Goal: Task Accomplishment & Management: Complete application form

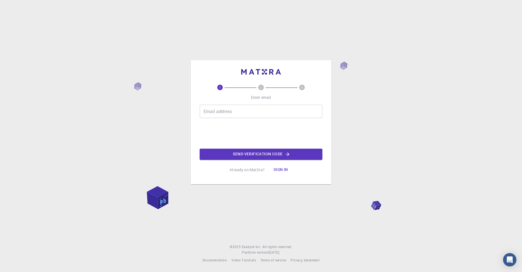
click at [236, 115] on input "Email address" at bounding box center [261, 111] width 123 height 13
type input "[EMAIL_ADDRESS][DOMAIN_NAME]"
click at [254, 154] on button "Send verification code" at bounding box center [261, 154] width 123 height 11
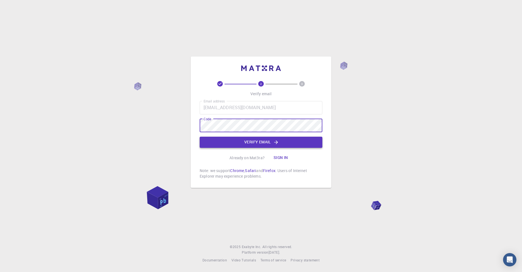
click at [249, 141] on button "Verify email" at bounding box center [261, 142] width 123 height 11
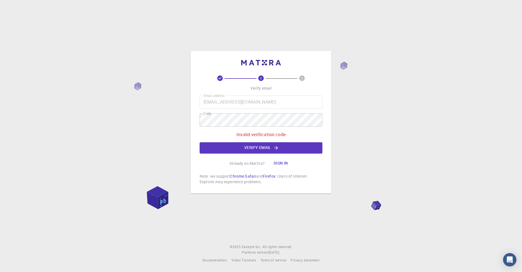
click at [158, 113] on div "2 3 Verify email Email address [EMAIL_ADDRESS][DOMAIN_NAME] Email address Code …" at bounding box center [261, 136] width 522 height 272
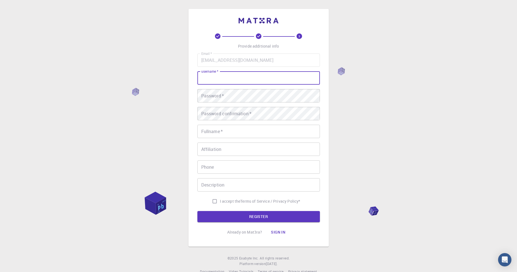
click at [222, 79] on input "username   *" at bounding box center [259, 77] width 123 height 13
drag, startPoint x: 258, startPoint y: 79, endPoint x: 236, endPoint y: 78, distance: 22.3
click at [236, 78] on input "Anonymous2025.matra" at bounding box center [259, 77] width 123 height 13
type input "Anonymous2025"
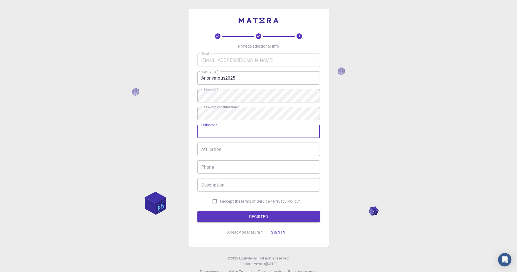
click at [219, 129] on div "Fullname   * Fullname   *" at bounding box center [259, 131] width 123 height 13
type input "[PERSON_NAME]"
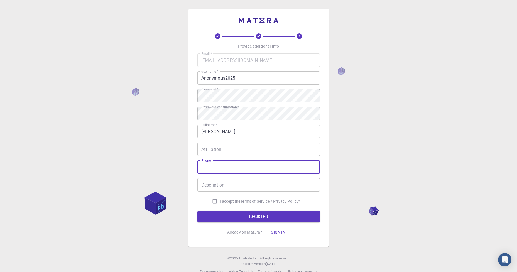
click at [230, 165] on input "Phone" at bounding box center [259, 167] width 123 height 13
click at [230, 149] on input "Affiliation" at bounding box center [259, 149] width 123 height 13
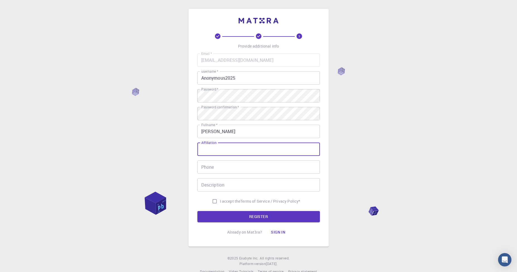
click at [226, 164] on input "Phone" at bounding box center [259, 167] width 123 height 13
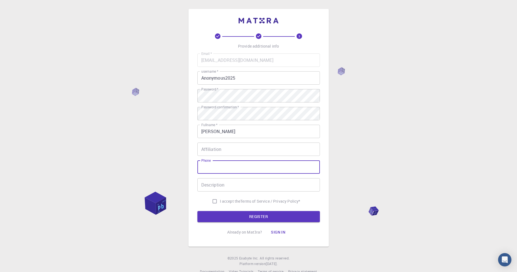
type input "[PHONE_NUMBER]"
click at [226, 186] on input "Description" at bounding box center [259, 184] width 123 height 13
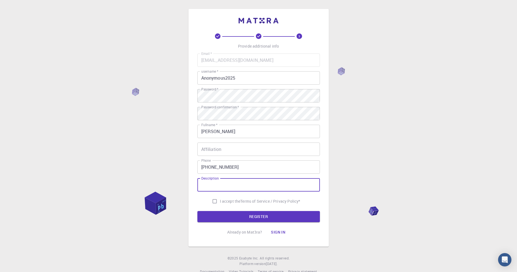
click at [218, 147] on input "Affiliation" at bounding box center [259, 149] width 123 height 13
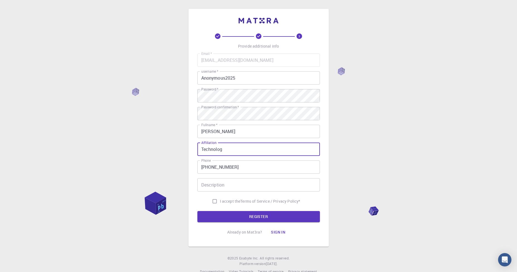
type input "Technology"
drag, startPoint x: 243, startPoint y: 150, endPoint x: 182, endPoint y: 150, distance: 61.0
click at [165, 150] on div "3 Provide additional info Email   * [EMAIL_ADDRESS][DOMAIN_NAME] Email   * user…" at bounding box center [258, 142] width 517 height 284
click at [219, 187] on input "Description" at bounding box center [259, 184] width 123 height 13
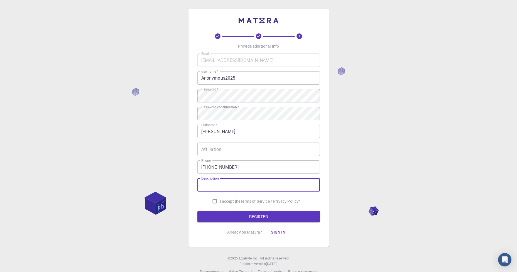
click at [237, 145] on input "Affiliation" at bounding box center [259, 149] width 123 height 13
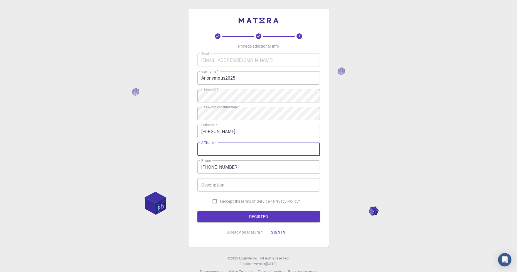
click at [232, 185] on input "Description" at bounding box center [259, 184] width 123 height 13
click at [213, 199] on input "I accept the Terms of Service / Privacy Policy *" at bounding box center [215, 201] width 11 height 11
checkbox input "true"
click at [227, 217] on button "REGISTER" at bounding box center [259, 216] width 123 height 11
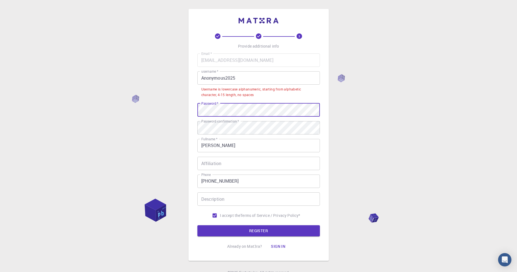
click at [106, 107] on div "3 Provide additional info Email   * [EMAIL_ADDRESS][DOMAIN_NAME] Email   * user…" at bounding box center [258, 149] width 517 height 298
click at [130, 101] on div "3 Provide additional info Email   * [EMAIL_ADDRESS][DOMAIN_NAME] Email   * user…" at bounding box center [258, 149] width 517 height 298
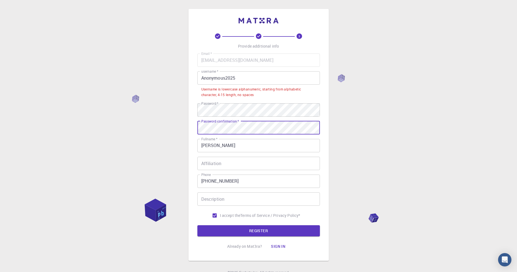
click at [124, 120] on div "3 Provide additional info Email   * [EMAIL_ADDRESS][DOMAIN_NAME] Email   * user…" at bounding box center [258, 149] width 517 height 298
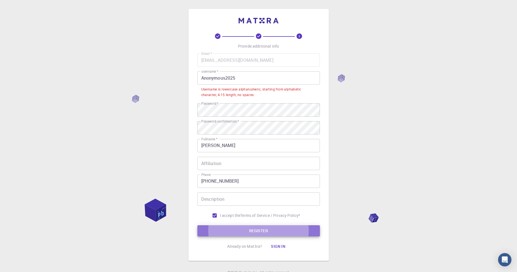
click at [259, 233] on button "REGISTER" at bounding box center [259, 230] width 123 height 11
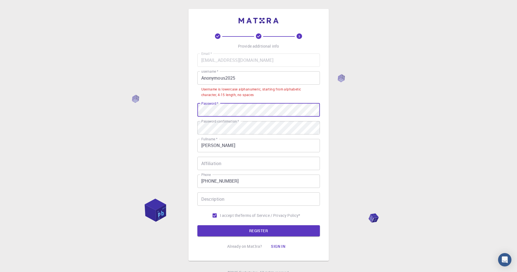
click at [137, 104] on div "3 Provide additional info Email   * [EMAIL_ADDRESS][DOMAIN_NAME] Email   * user…" at bounding box center [258, 149] width 517 height 298
click at [95, 120] on div "3 Provide additional info Email   * [EMAIL_ADDRESS][DOMAIN_NAME] Email   * user…" at bounding box center [258, 149] width 517 height 298
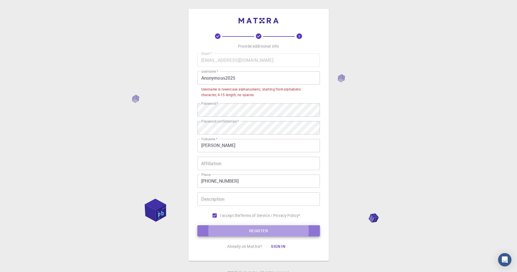
click at [245, 235] on button "REGISTER" at bounding box center [259, 230] width 123 height 11
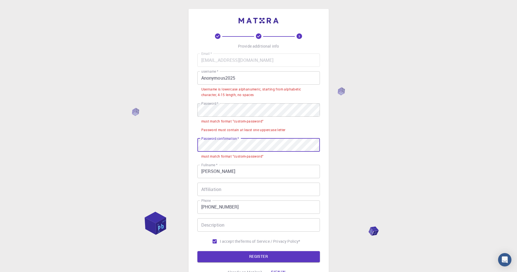
click at [81, 127] on div "3 Provide additional info Email   * [EMAIL_ADDRESS][DOMAIN_NAME] Email   * user…" at bounding box center [258, 162] width 517 height 324
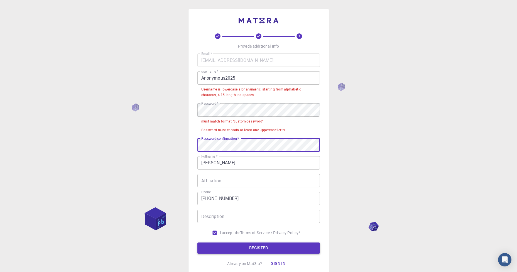
click at [242, 247] on button "REGISTER" at bounding box center [259, 248] width 123 height 11
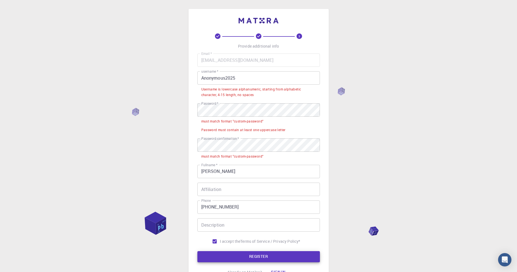
click at [128, 105] on div "3 Provide additional info Email   * [EMAIL_ADDRESS][DOMAIN_NAME] Email   * user…" at bounding box center [258, 162] width 517 height 324
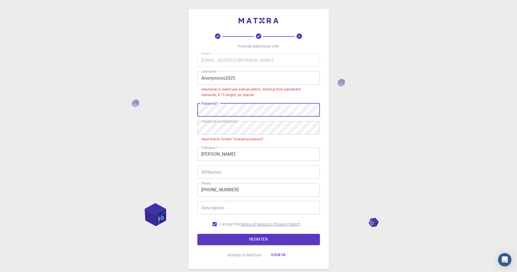
click at [246, 240] on button "REGISTER" at bounding box center [259, 239] width 123 height 11
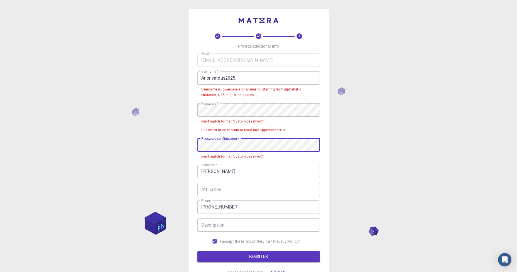
click at [113, 135] on div "3 Provide additional info Email   * [EMAIL_ADDRESS][DOMAIN_NAME] Email   * user…" at bounding box center [258, 162] width 517 height 324
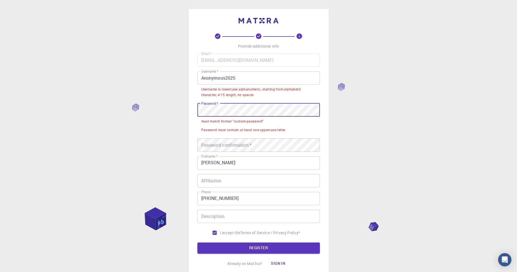
click at [96, 109] on div "3 Provide additional info Email   * [EMAIL_ADDRESS][DOMAIN_NAME] Email   * user…" at bounding box center [258, 157] width 517 height 315
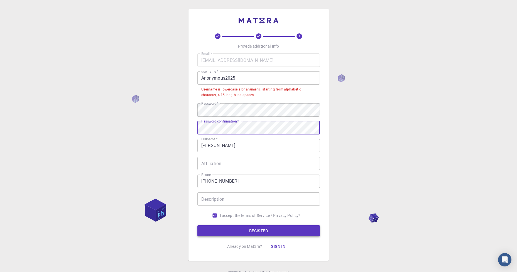
click at [242, 234] on button "REGISTER" at bounding box center [259, 230] width 123 height 11
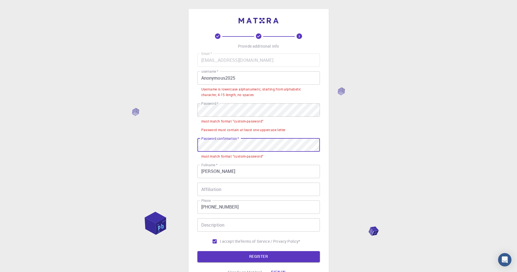
click at [136, 144] on div "3 Provide additional info Email   * [EMAIL_ADDRESS][DOMAIN_NAME] Email   * user…" at bounding box center [258, 162] width 517 height 324
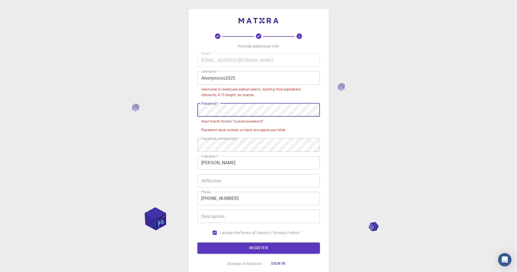
click at [116, 99] on div "3 Provide additional info Email   * [EMAIL_ADDRESS][DOMAIN_NAME] Email   * user…" at bounding box center [258, 157] width 517 height 315
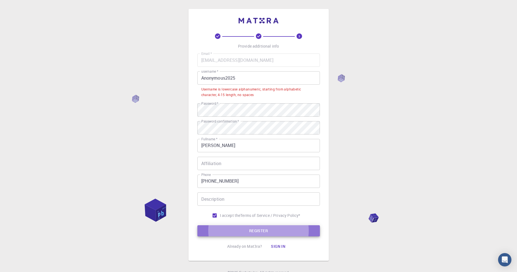
click at [253, 231] on button "REGISTER" at bounding box center [259, 230] width 123 height 11
click at [206, 78] on input "Anonymous2025" at bounding box center [259, 77] width 123 height 13
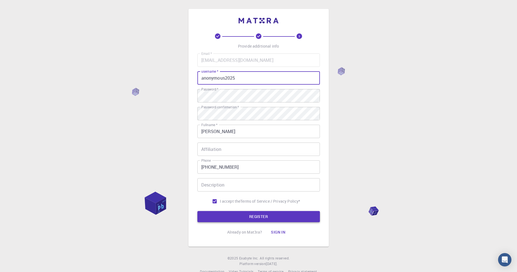
type input "anonymous2025"
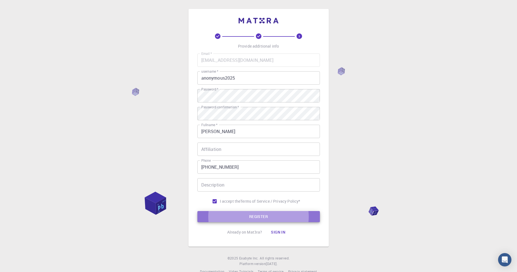
click at [250, 213] on button "REGISTER" at bounding box center [259, 216] width 123 height 11
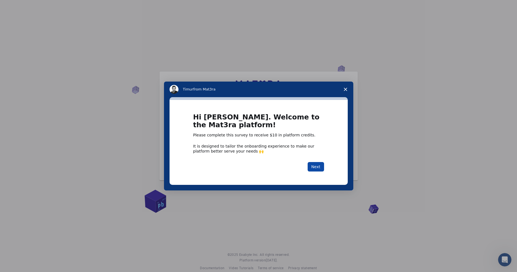
click at [315, 165] on button "Next" at bounding box center [316, 166] width 16 height 9
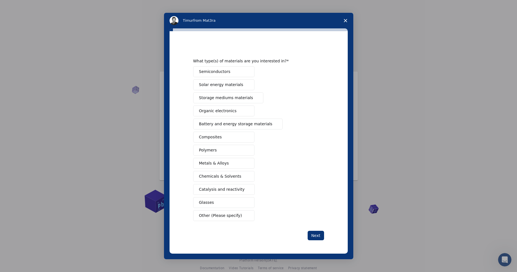
click at [218, 98] on span "Storage mediums materials" at bounding box center [226, 98] width 54 height 6
click at [214, 216] on span "Other (Please specify)" at bounding box center [220, 216] width 43 height 6
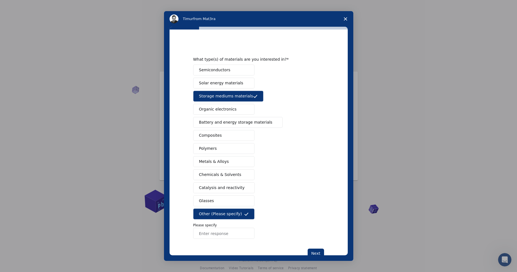
click at [216, 229] on input "Enter response" at bounding box center [223, 233] width 61 height 11
type input "Technology and Systems"
click at [313, 253] on button "Next" at bounding box center [316, 253] width 16 height 9
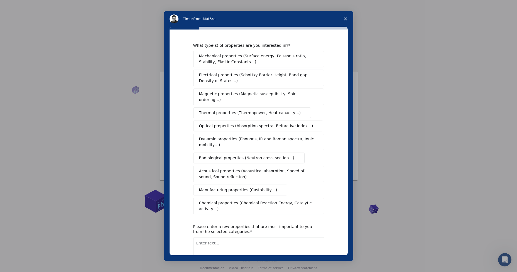
click at [222, 138] on span "Dynamic properties (Phonons, IR and Raman spectra, Ionic mobility…)" at bounding box center [257, 142] width 116 height 12
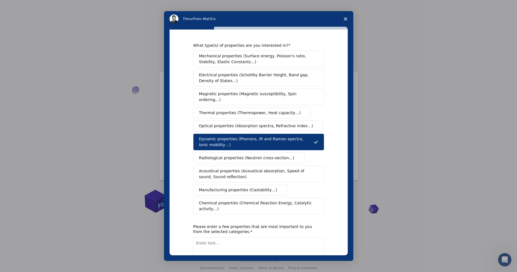
click at [219, 187] on span "Manufacturing properties (Castability…)" at bounding box center [238, 190] width 78 height 6
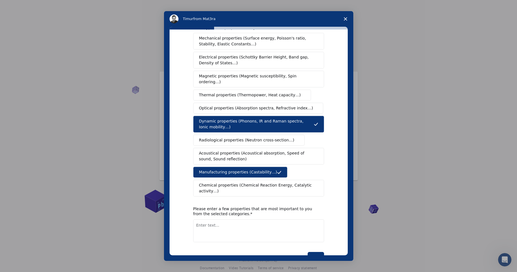
scroll to position [26, 0]
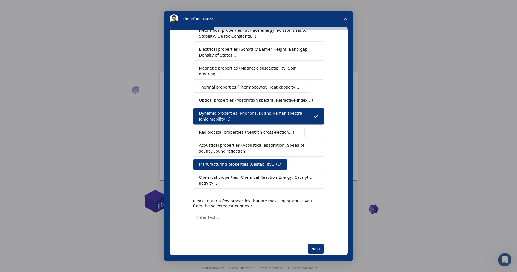
click at [232, 212] on textarea "Enter text..." at bounding box center [258, 223] width 131 height 23
type textarea "Technology and Systems"
click at [318, 244] on button "Next" at bounding box center [316, 248] width 16 height 9
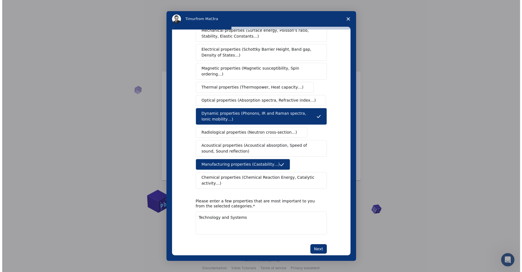
scroll to position [0, 0]
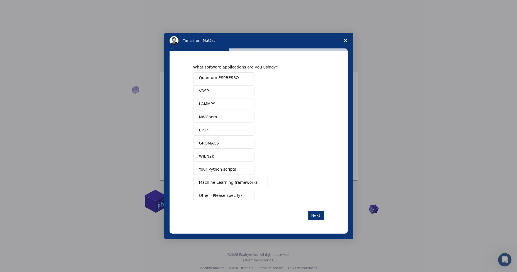
click at [209, 171] on span "Your Python scripts" at bounding box center [217, 170] width 37 height 6
click at [319, 215] on button "Next" at bounding box center [316, 215] width 16 height 9
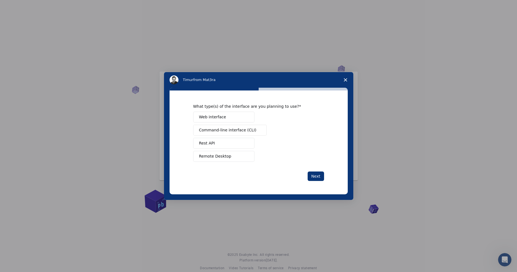
click at [210, 118] on span "Web interface" at bounding box center [212, 117] width 27 height 6
click at [206, 128] on span "Command-line interface (CLI)" at bounding box center [227, 130] width 57 height 6
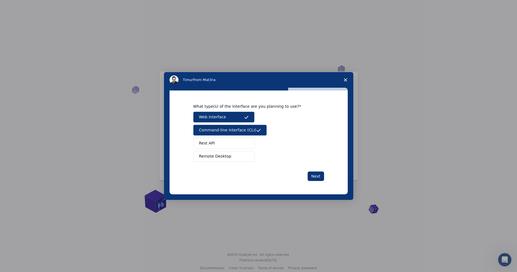
click at [206, 142] on span "Rest API" at bounding box center [207, 143] width 16 height 6
click at [209, 154] on span "Remote Desktop" at bounding box center [215, 157] width 32 height 6
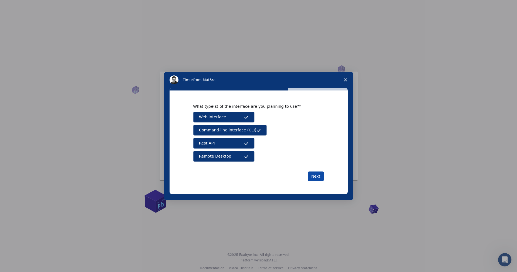
click at [315, 178] on button "Next" at bounding box center [316, 176] width 16 height 9
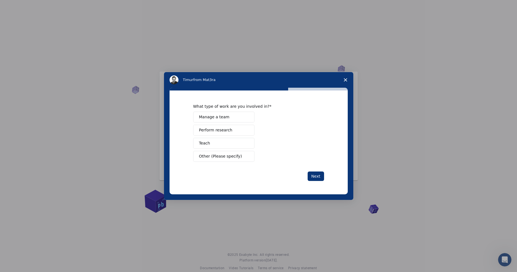
click at [208, 133] on span "Perform research" at bounding box center [215, 130] width 33 height 6
click at [320, 176] on button "Next" at bounding box center [316, 176] width 16 height 9
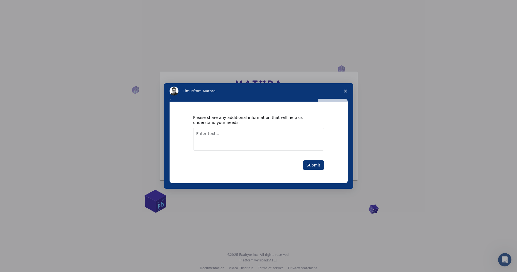
click at [208, 135] on textarea "Enter text..." at bounding box center [258, 139] width 131 height 23
drag, startPoint x: 246, startPoint y: 141, endPoint x: 212, endPoint y: 140, distance: 34.3
click at [212, 140] on textarea "I need to further enhance my capacity or ability in Technology and Systems cont…" at bounding box center [258, 139] width 131 height 23
click at [242, 140] on textarea "I need to further enhance my capacity or ability in Technology and Systems envi…" at bounding box center [258, 139] width 131 height 23
type textarea "I need to further enhance my capacity or ability in Technology and Systems prog…"
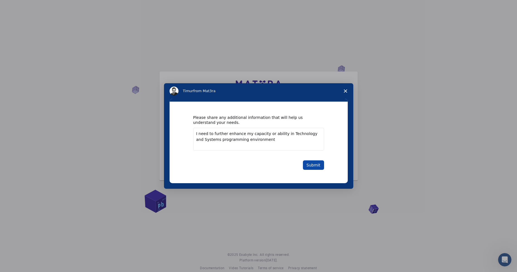
click at [316, 166] on button "Submit" at bounding box center [313, 165] width 21 height 9
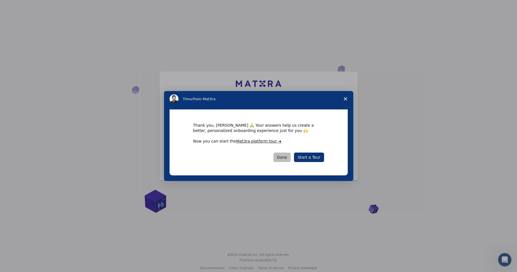
click at [285, 158] on button "Done" at bounding box center [283, 157] width 18 height 9
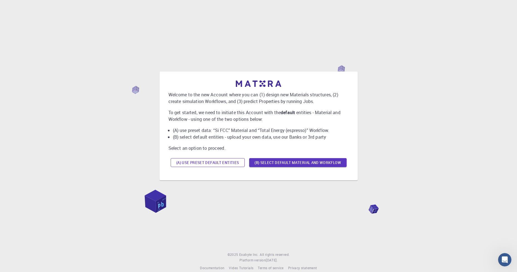
click at [218, 160] on button "(A) Use preset default entities" at bounding box center [208, 162] width 74 height 9
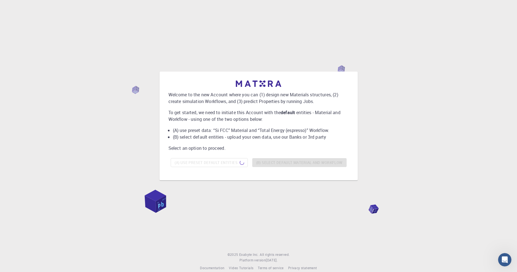
click at [416, 77] on div "Welcome to the new Account where you can (1) design new Materials structures, (…" at bounding box center [259, 126] width 504 height 221
